Goal: Task Accomplishment & Management: Complete application form

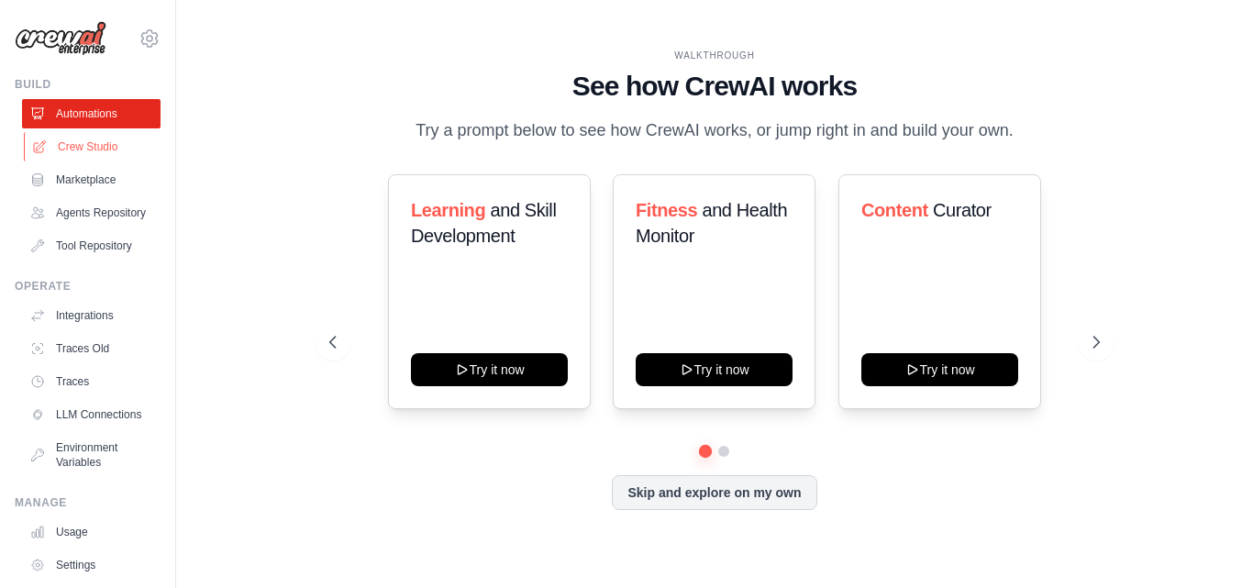
click at [138, 142] on link "Crew Studio" at bounding box center [93, 146] width 138 height 29
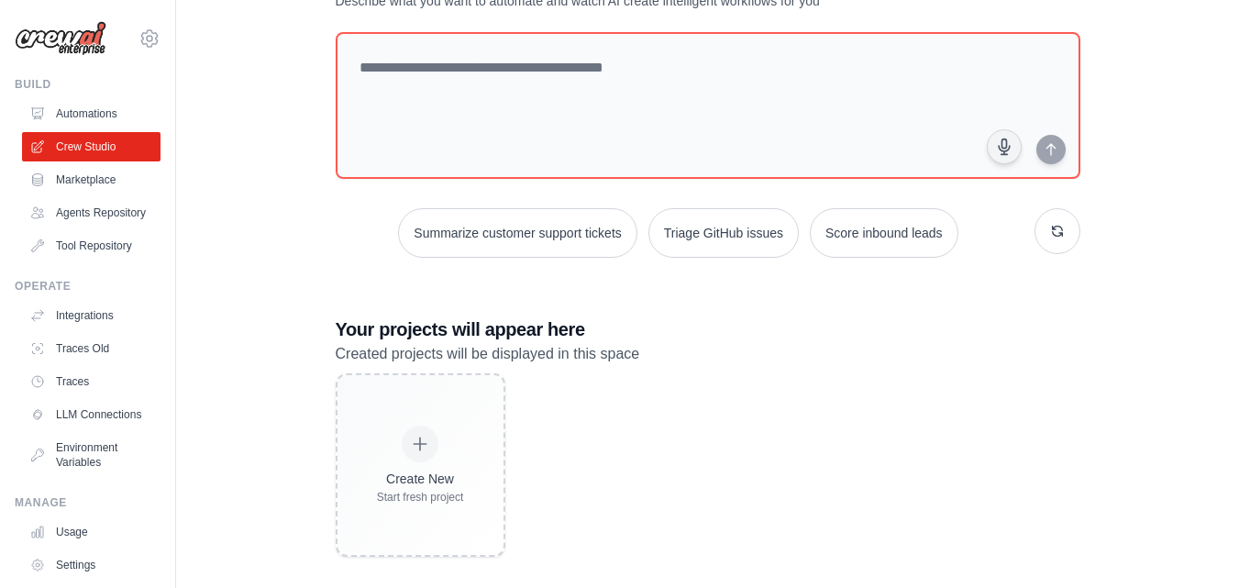
scroll to position [102, 0]
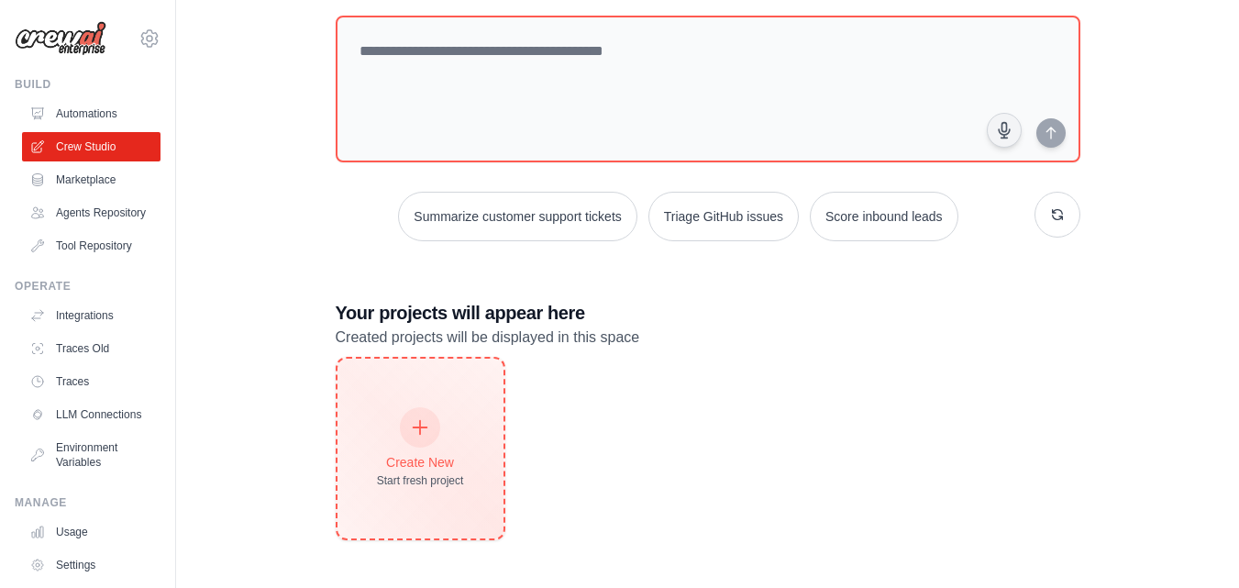
click at [483, 449] on div "Create New Start fresh project" at bounding box center [421, 449] width 166 height 180
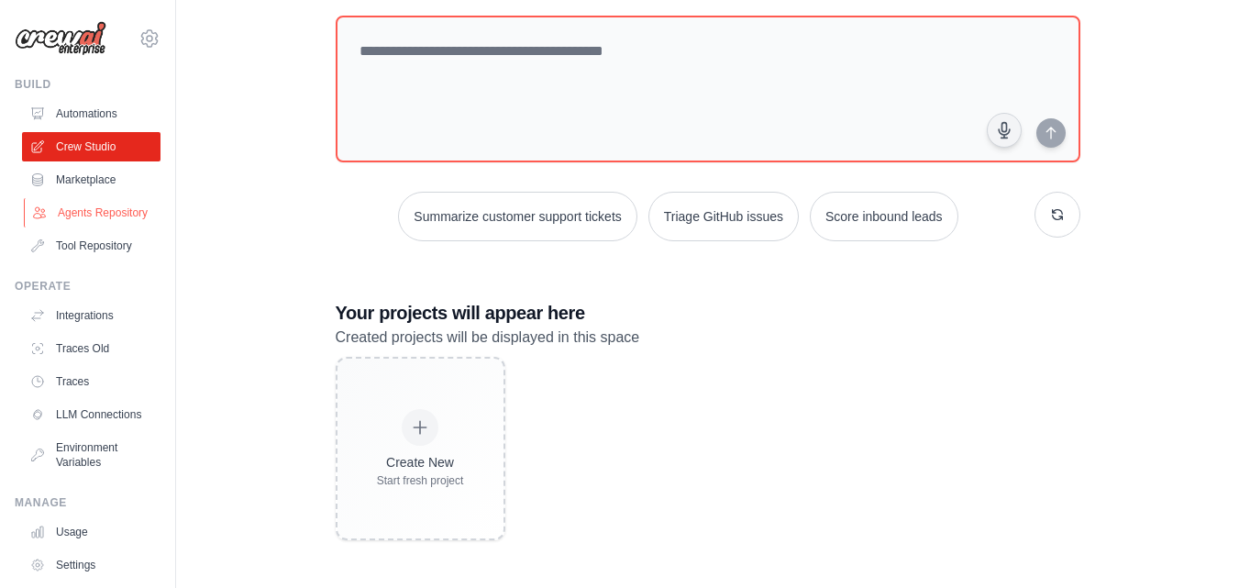
click at [98, 227] on link "Agents Repository" at bounding box center [93, 212] width 138 height 29
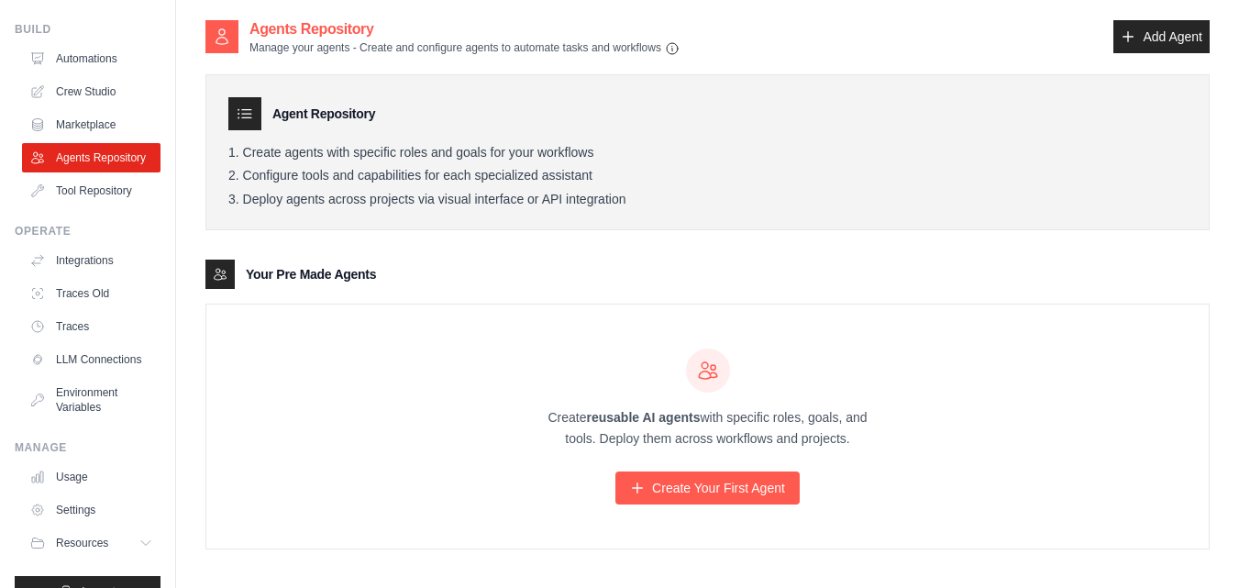
scroll to position [118, 0]
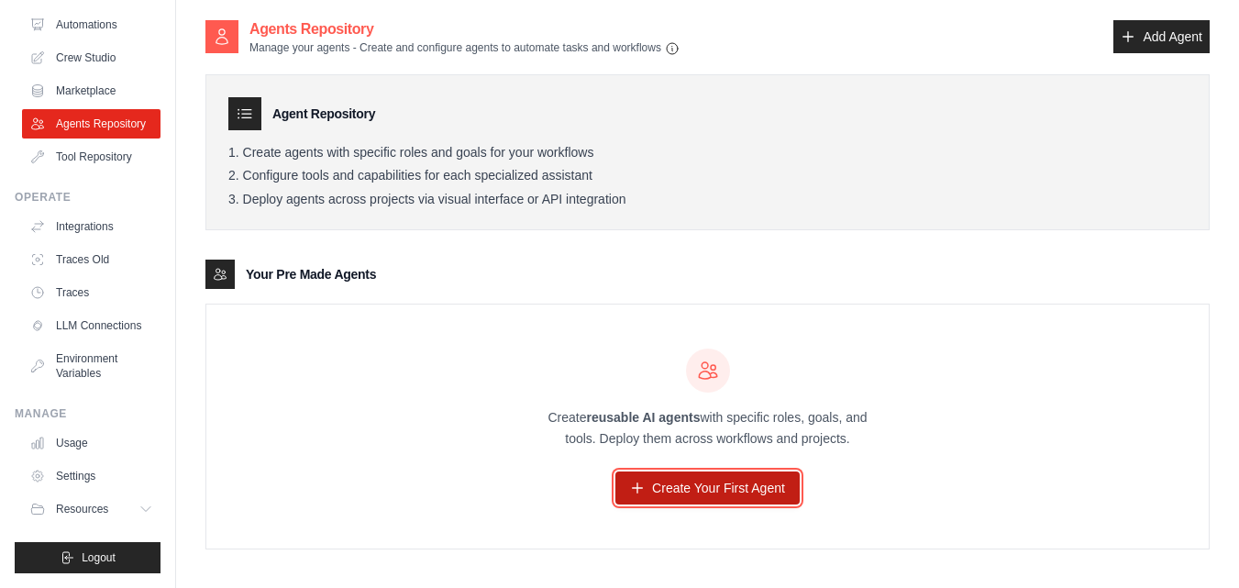
click at [677, 493] on link "Create Your First Agent" at bounding box center [707, 487] width 184 height 33
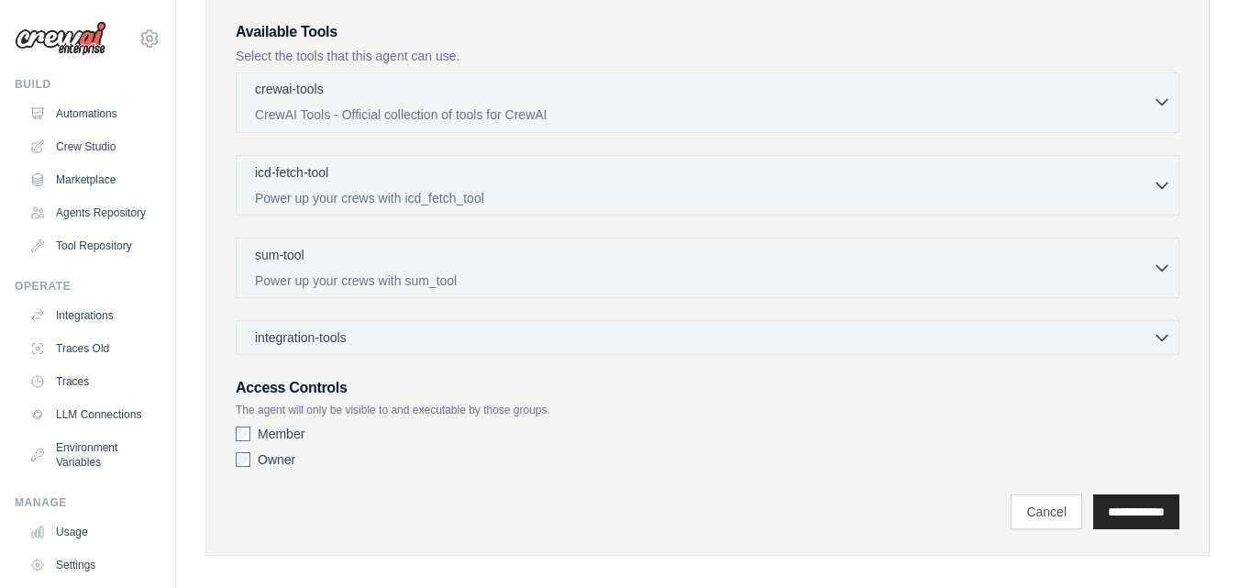
scroll to position [453, 0]
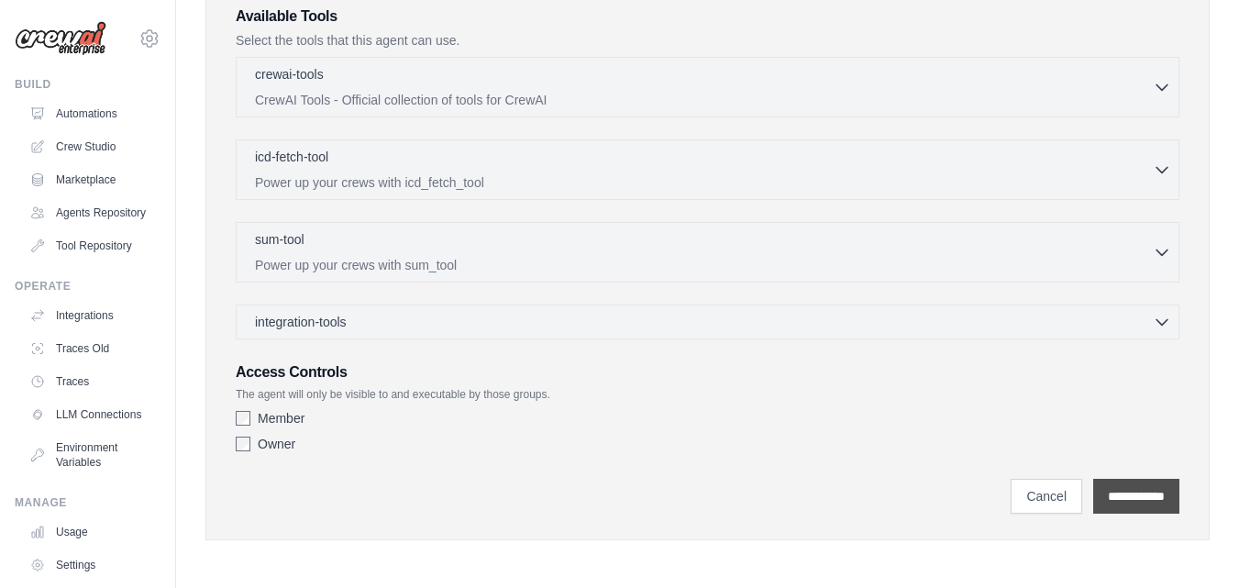
click at [1114, 487] on input "**********" at bounding box center [1136, 496] width 86 height 35
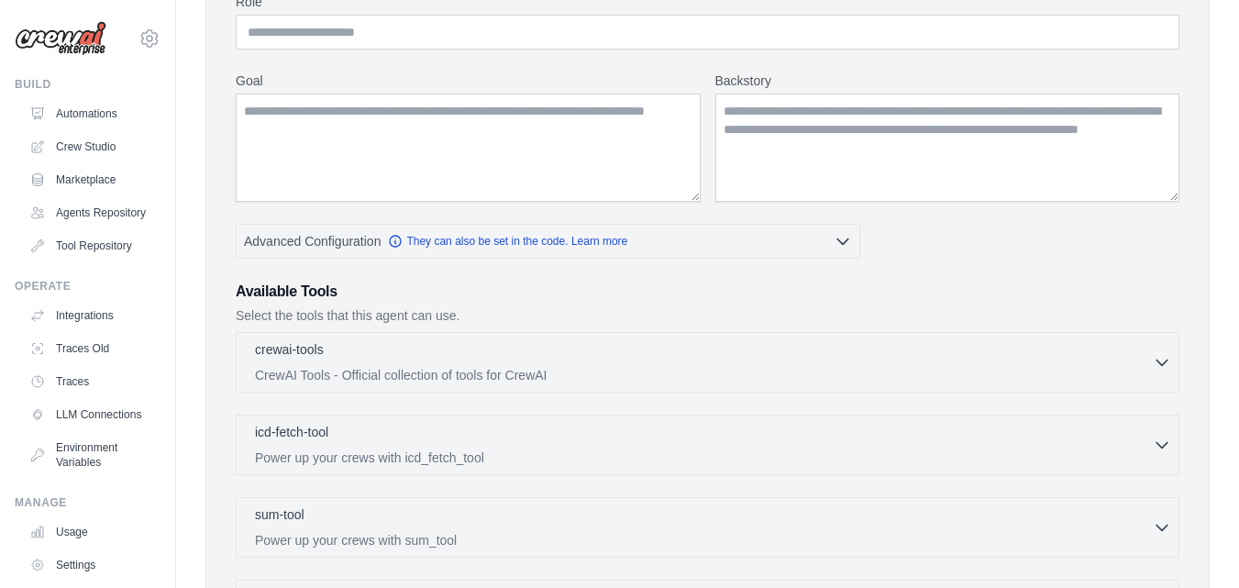
scroll to position [0, 0]
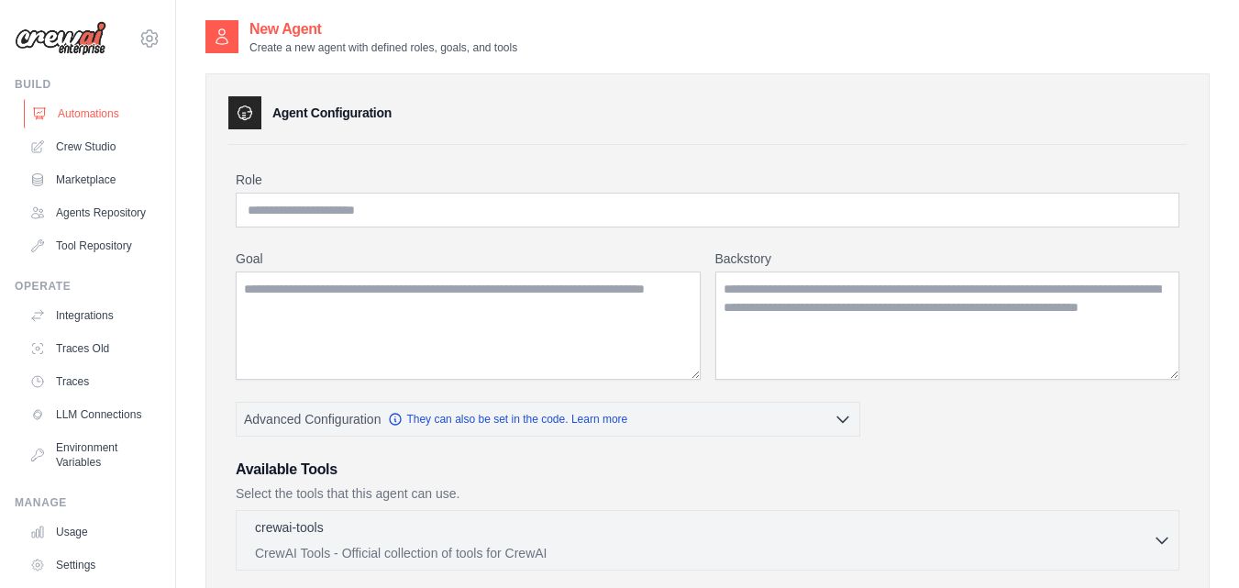
click at [120, 117] on link "Automations" at bounding box center [93, 113] width 138 height 29
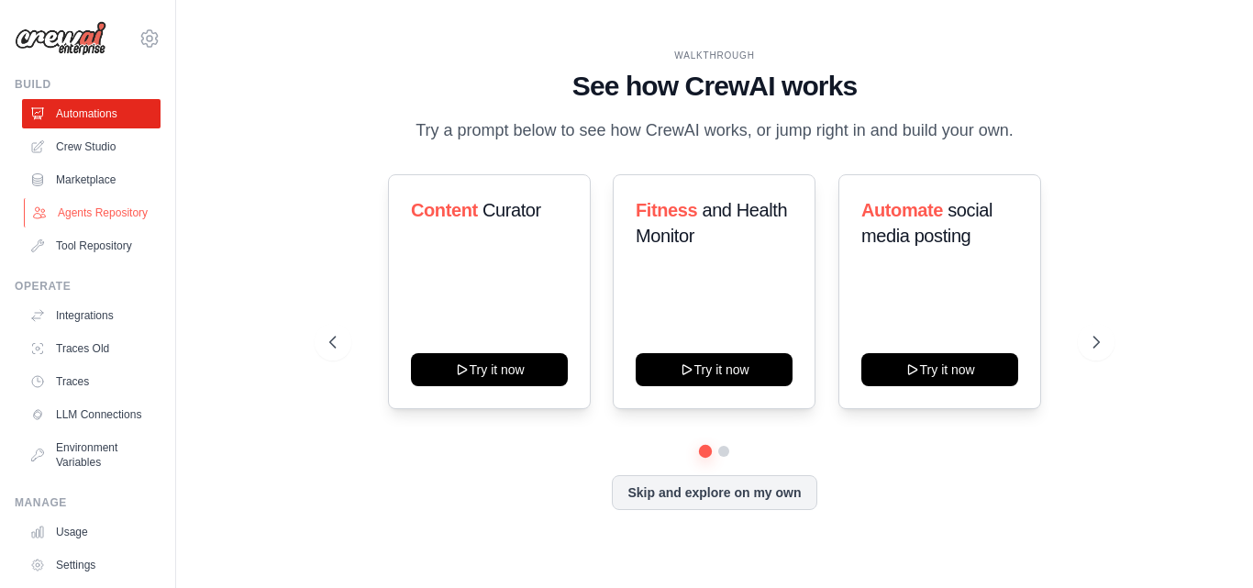
click at [102, 218] on link "Agents Repository" at bounding box center [93, 212] width 138 height 29
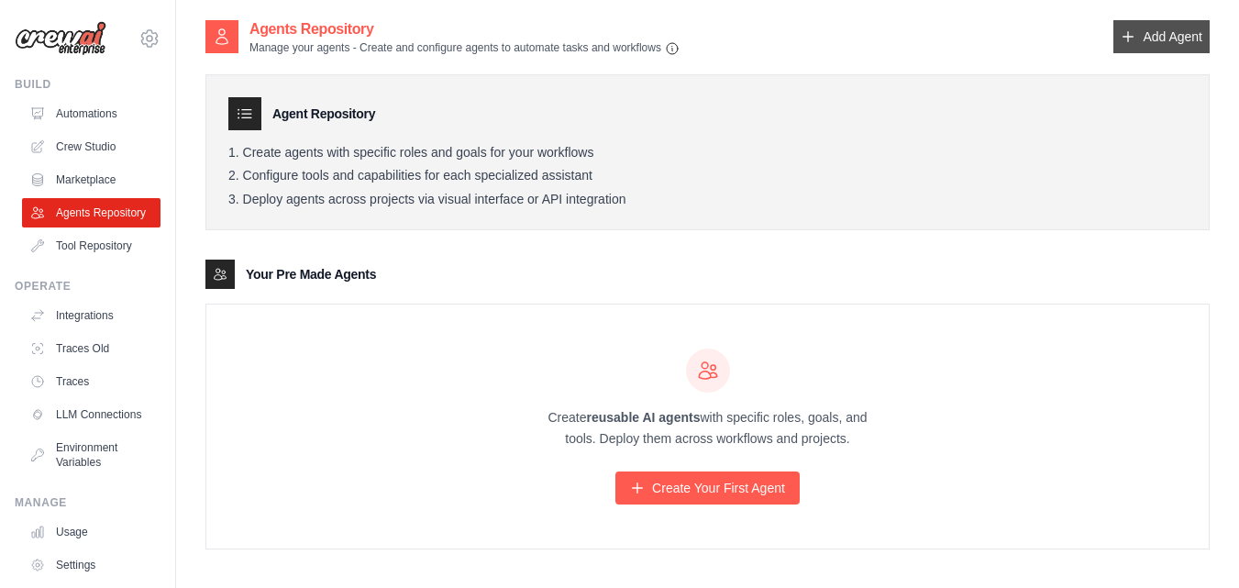
click at [1170, 52] on link "Add Agent" at bounding box center [1161, 36] width 96 height 33
